Goal: Information Seeking & Learning: Learn about a topic

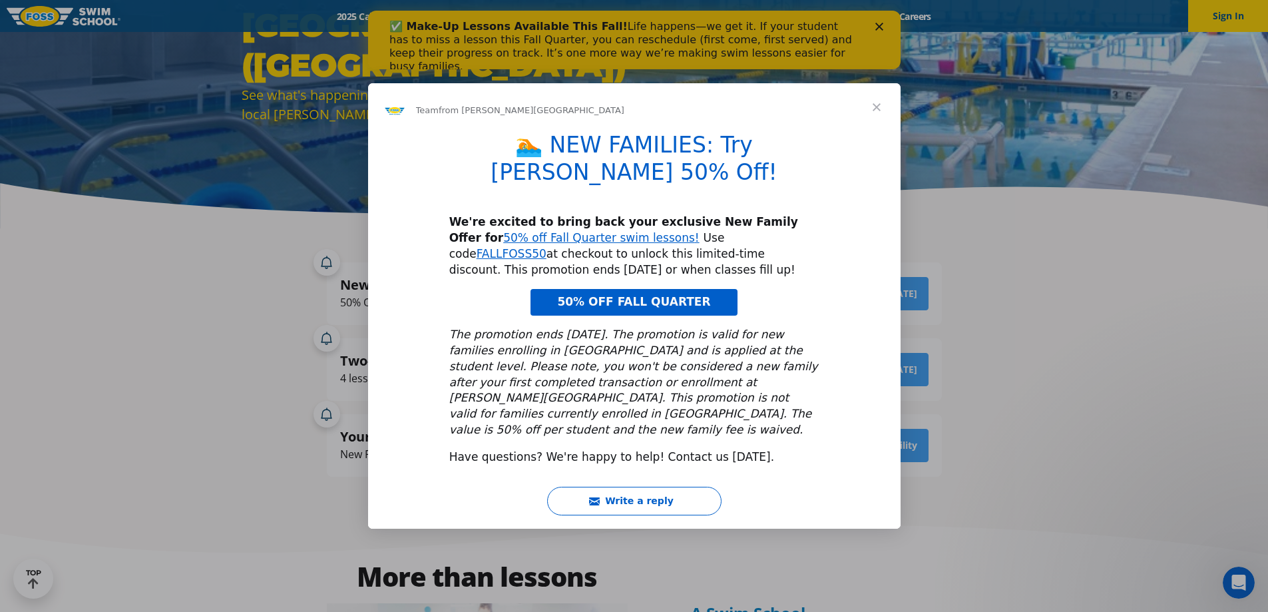
click at [878, 126] on span "Close" at bounding box center [876, 107] width 48 height 48
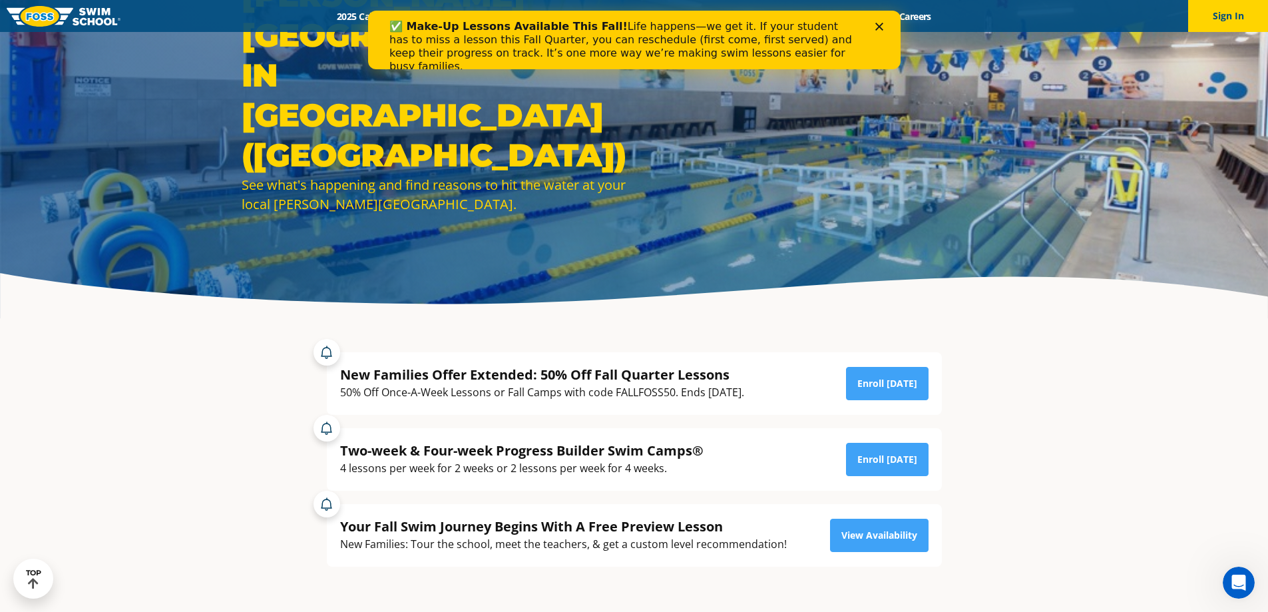
scroll to position [67, 0]
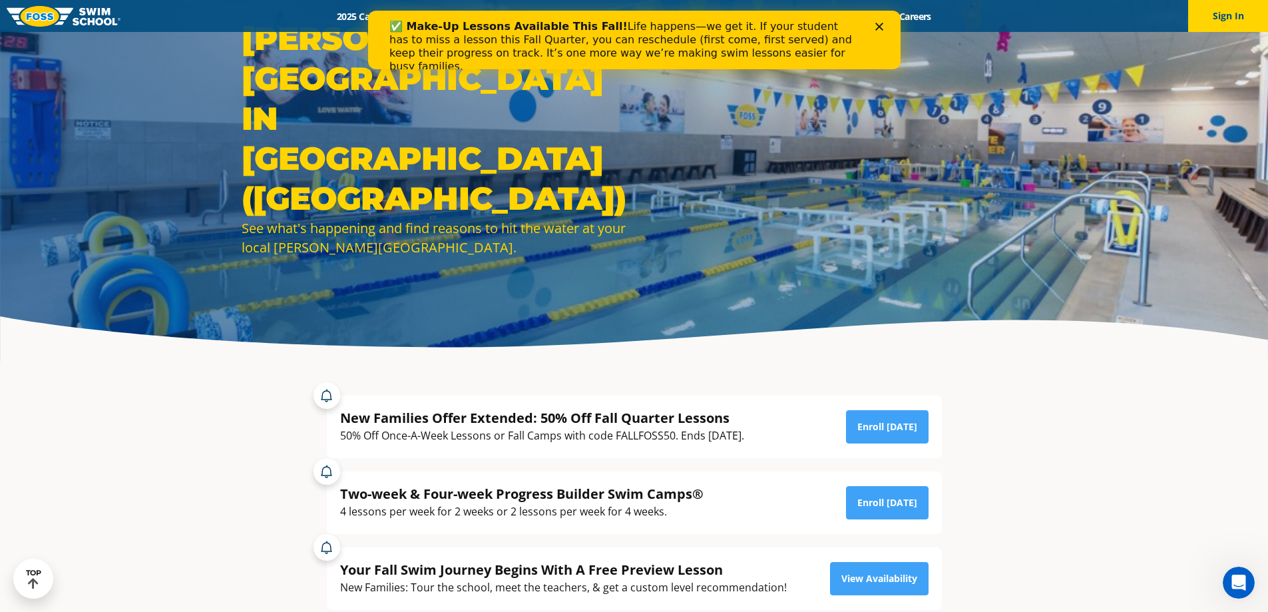
click at [878, 25] on icon "Close" at bounding box center [878, 27] width 8 height 8
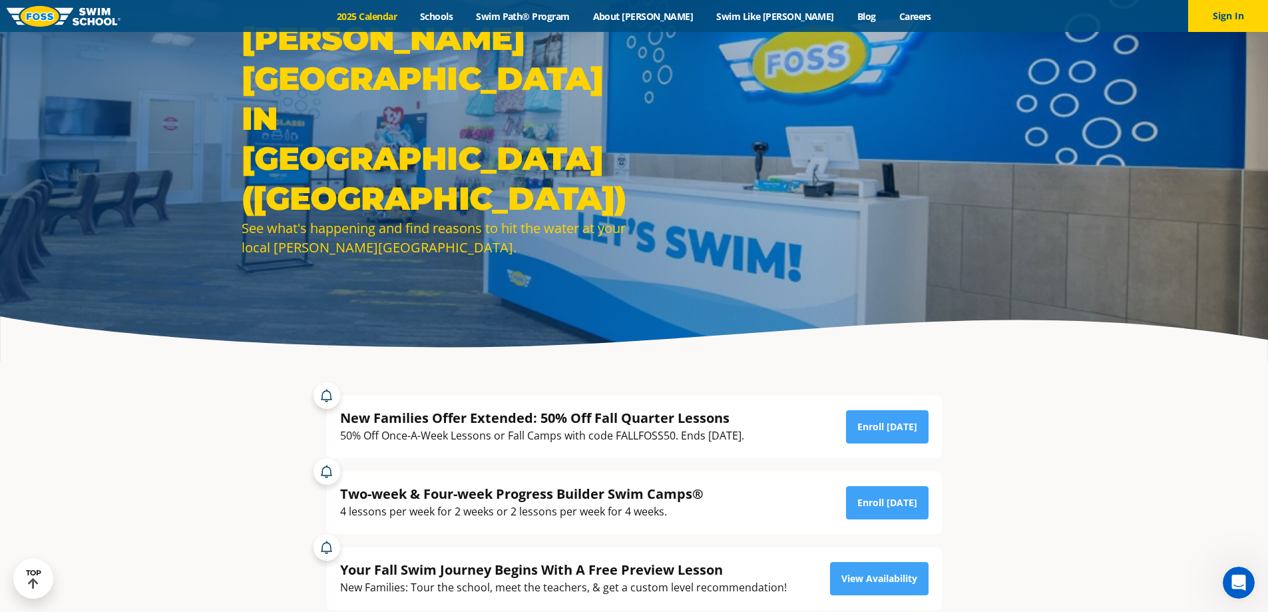
click at [391, 10] on link "2025 Calendar" at bounding box center [366, 16] width 83 height 13
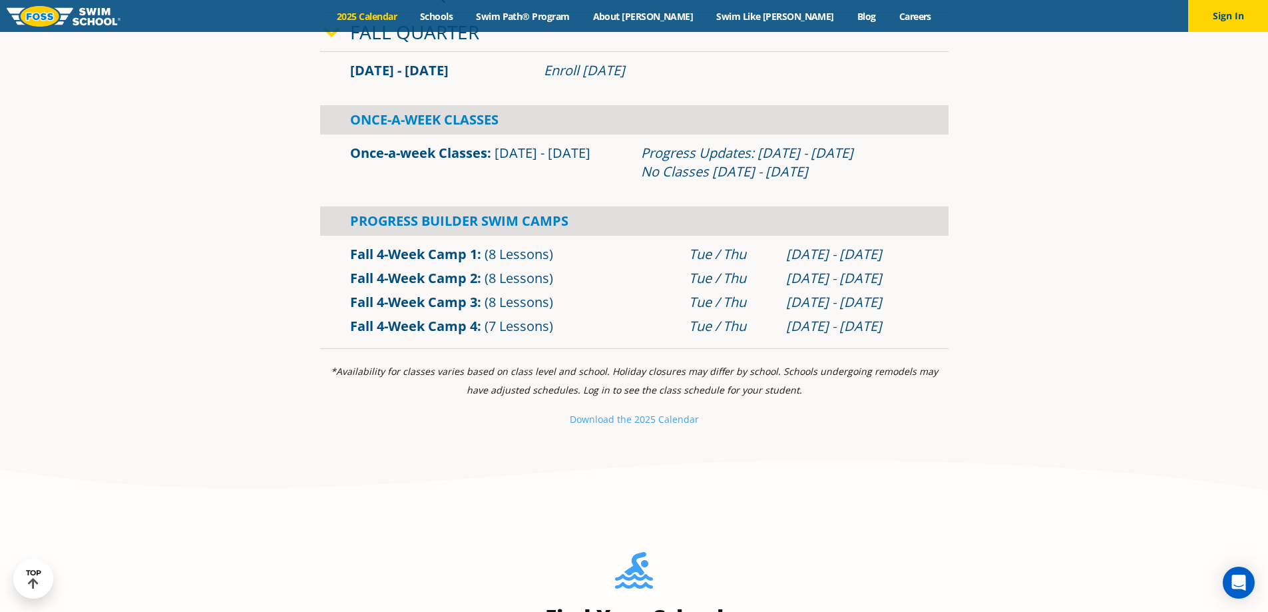
scroll to position [532, 0]
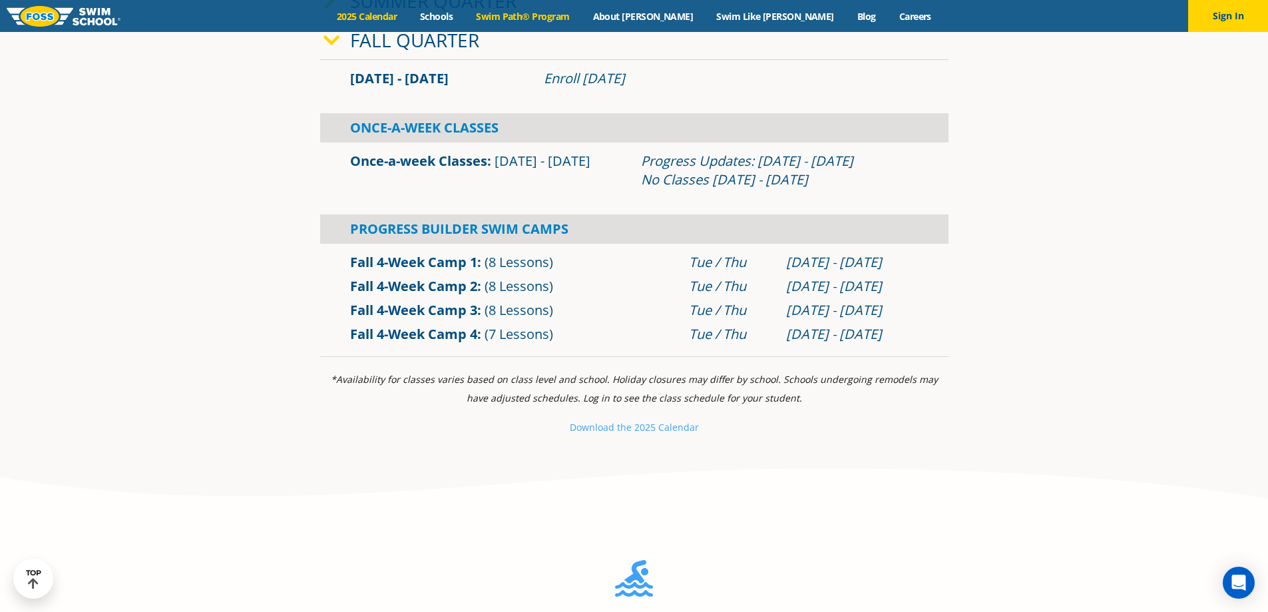
click at [581, 15] on link "Swim Path® Program" at bounding box center [522, 16] width 116 height 13
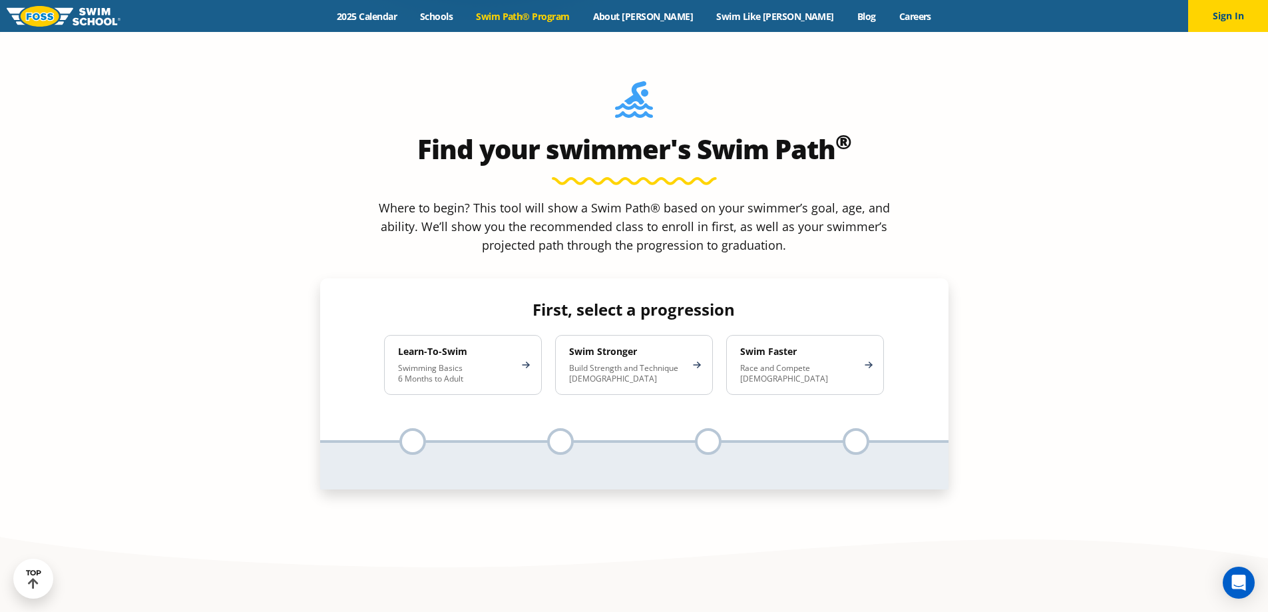
scroll to position [1331, 0]
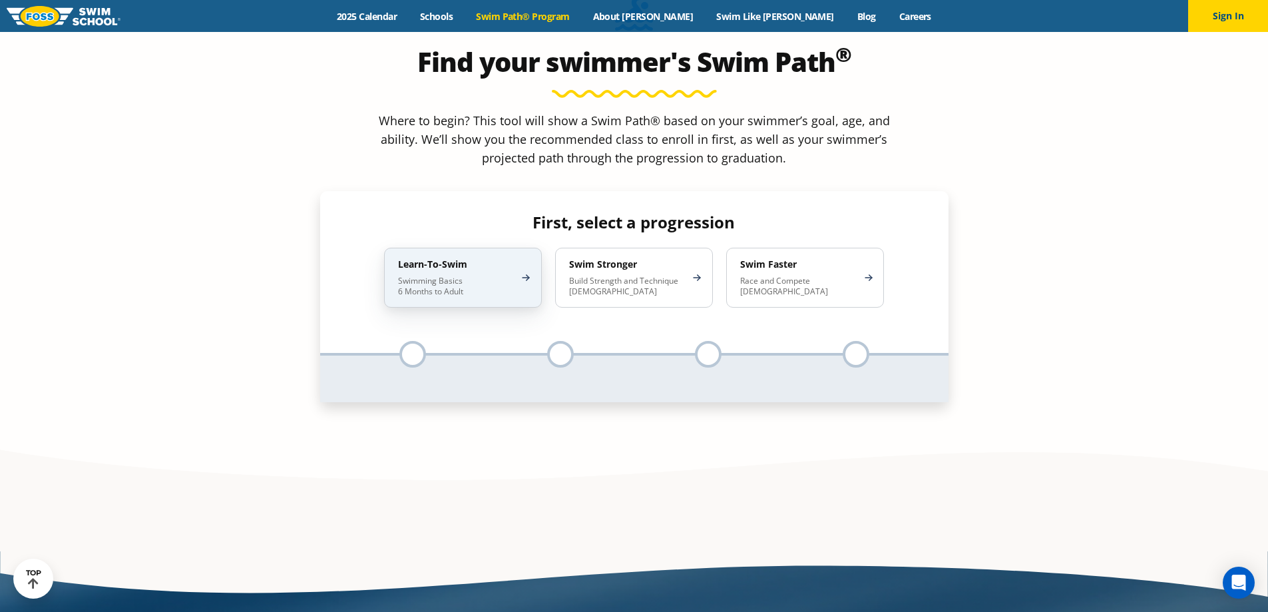
click at [502, 258] on h4 "Learn-To-Swim" at bounding box center [456, 264] width 116 height 12
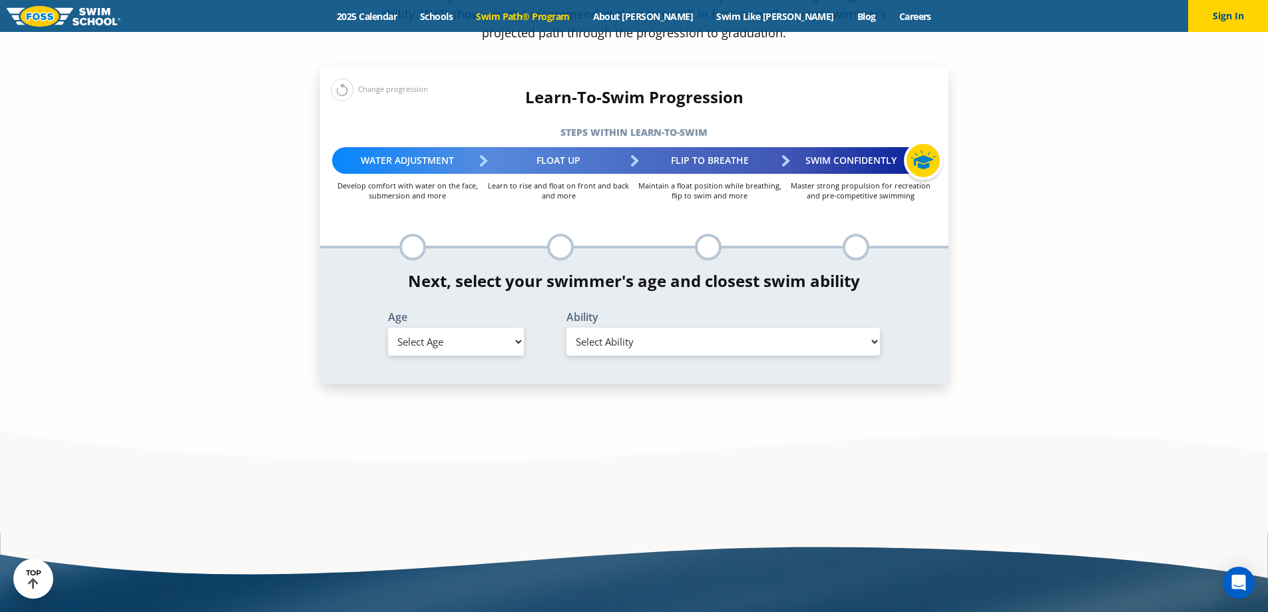
scroll to position [1464, 0]
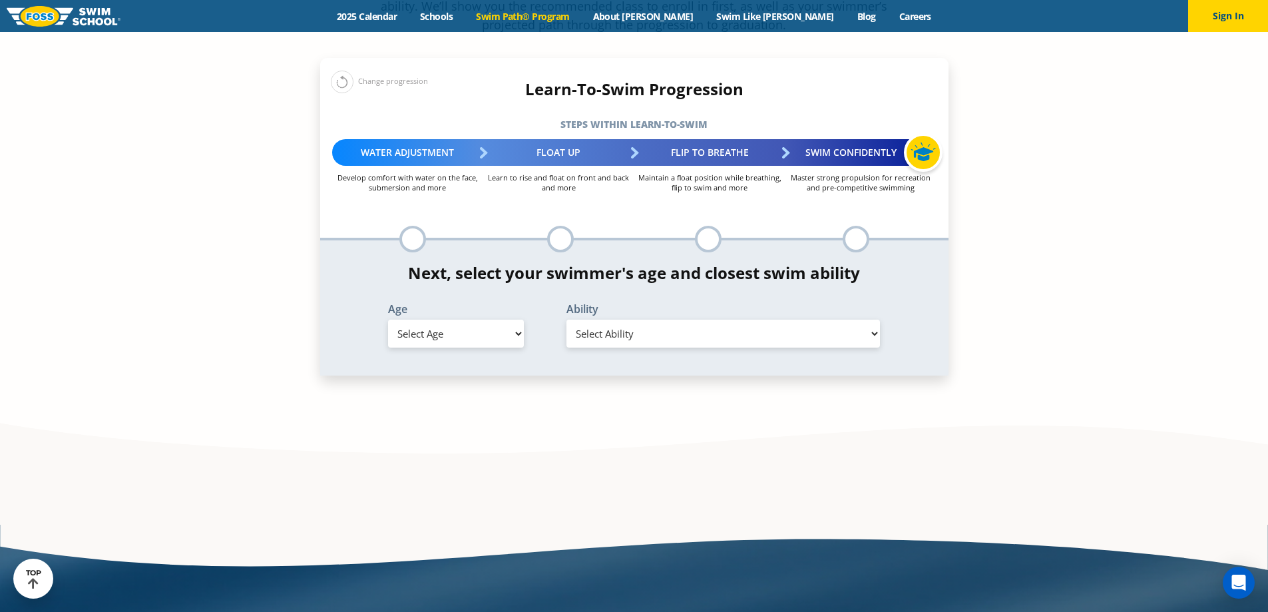
click at [474, 319] on select "Select Age 6 months - 1 year 1 year 2 years 3 years 4 years 5 years 6 years 7 y…" at bounding box center [456, 333] width 136 height 28
select select "1-year"
click at [388, 319] on select "Select Age 6 months - 1 year 1 year 2 years 3 years 4 years 5 years 6 years 7 y…" at bounding box center [456, 333] width 136 height 28
click at [630, 319] on select "Select Ability First in-water experience Comfortable with water poured over the…" at bounding box center [723, 333] width 314 height 28
select select "1-year-comfortable-with-water-poured-over-face-eyes-and-ears-and-with-ears-in-w…"
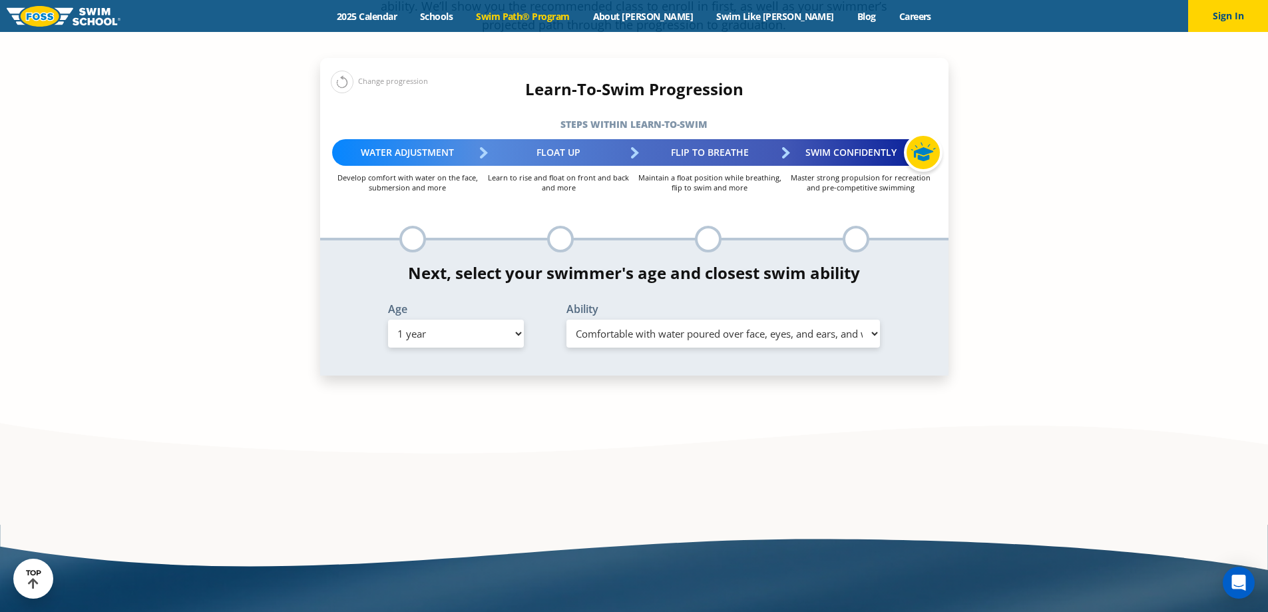
click at [566, 319] on select "Select Ability First in-water experience Comfortable with water poured over the…" at bounding box center [723, 333] width 314 height 28
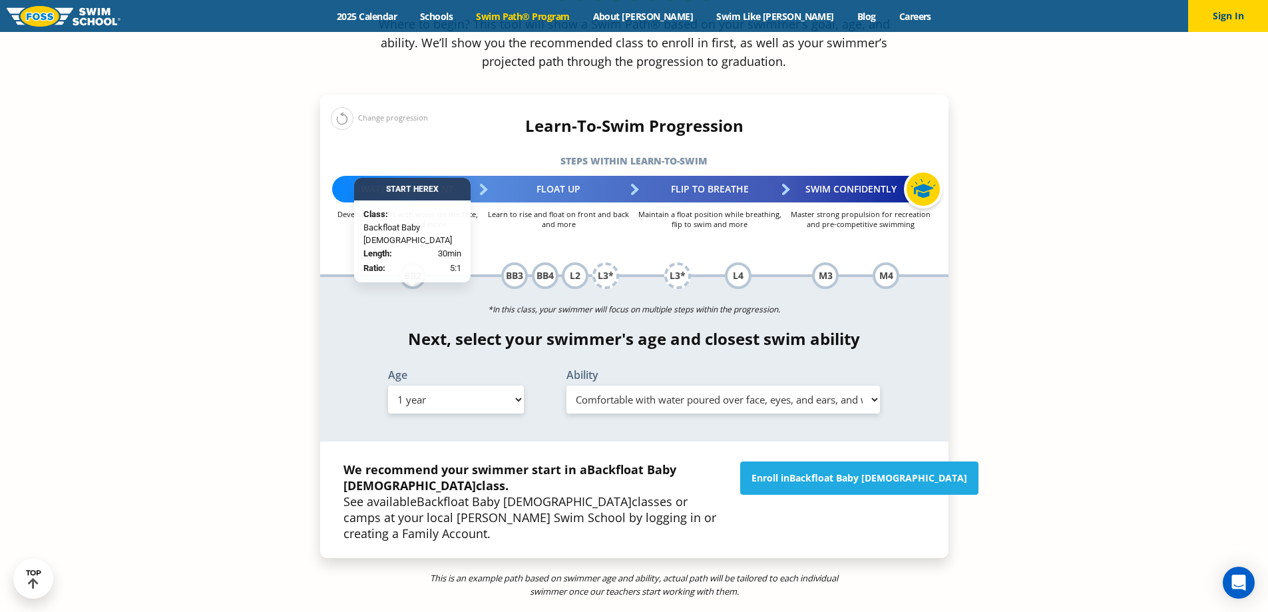
scroll to position [1397, 0]
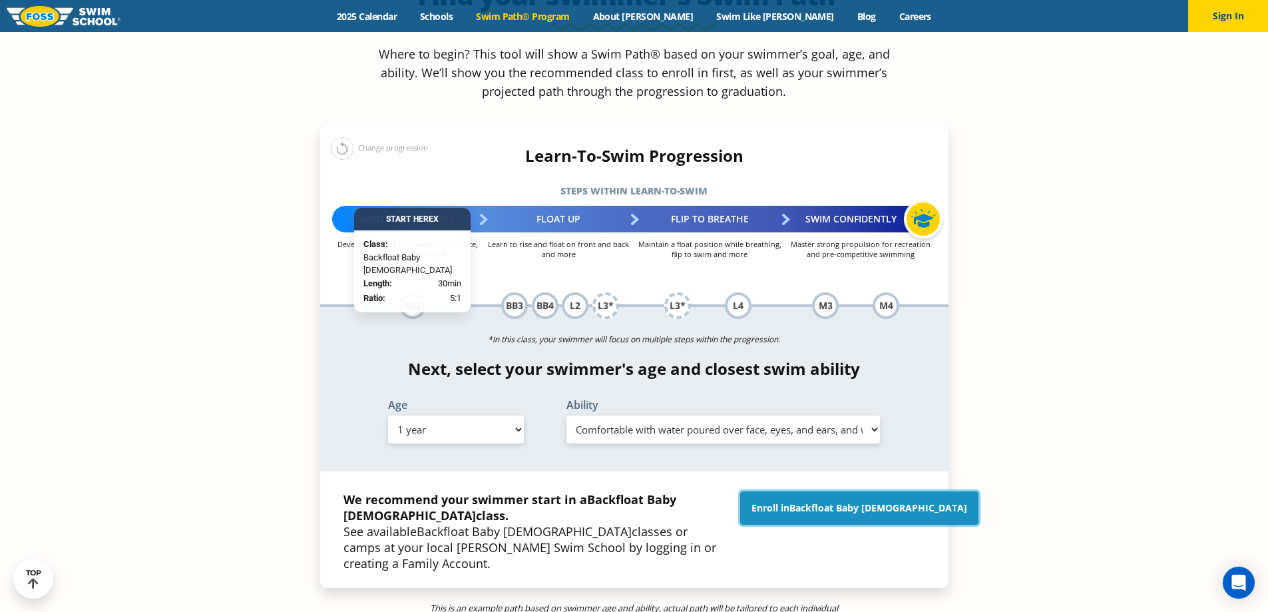
click at [855, 501] on span "Backfloat Baby 2" at bounding box center [878, 507] width 178 height 13
